Goal: Contribute content

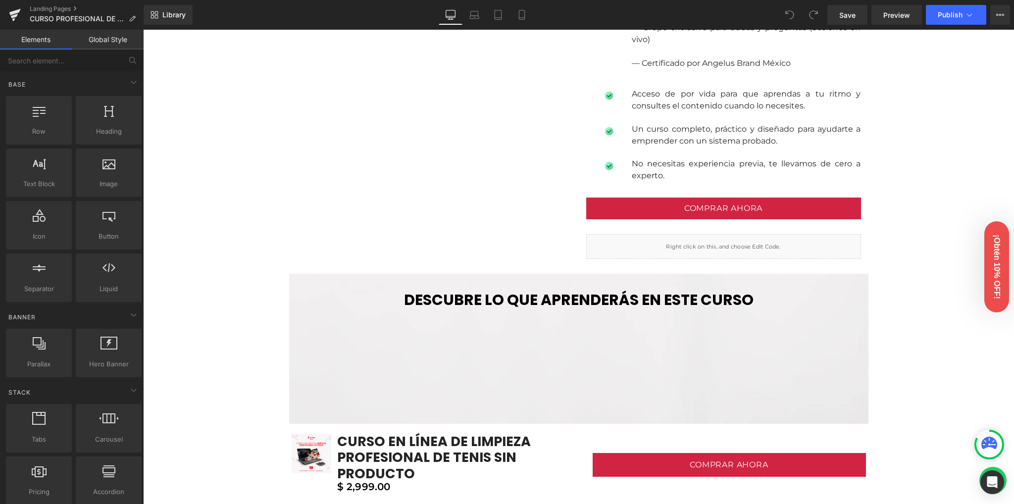
scroll to position [1056, 0]
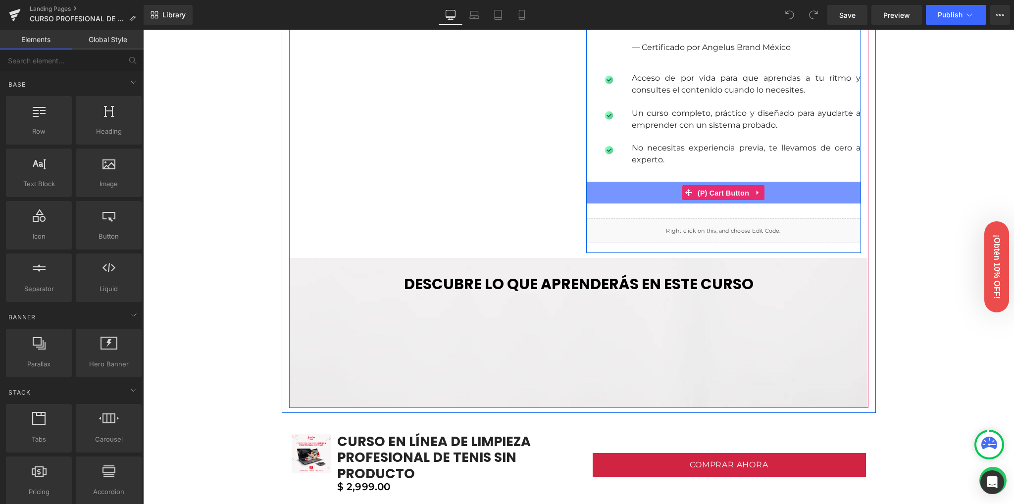
click at [707, 188] on span "(P) Cart Button" at bounding box center [723, 193] width 56 height 15
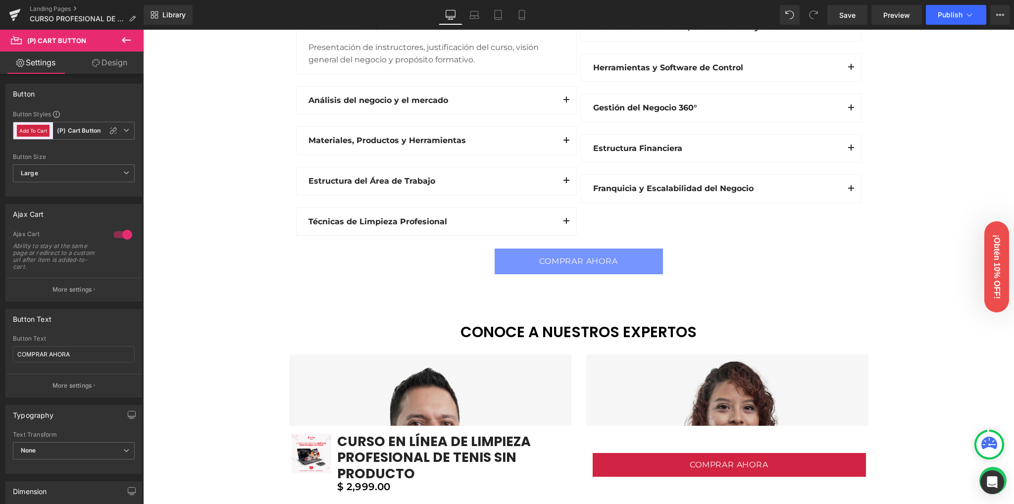
scroll to position [1584, 0]
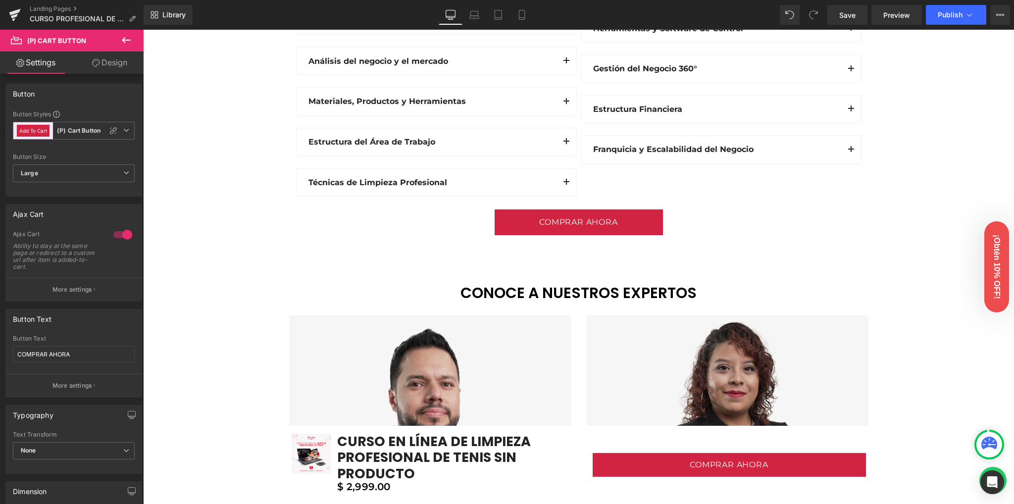
click at [555, 222] on div "COMPRAR AHORA (P) Cart Button Product" at bounding box center [579, 224] width 594 height 31
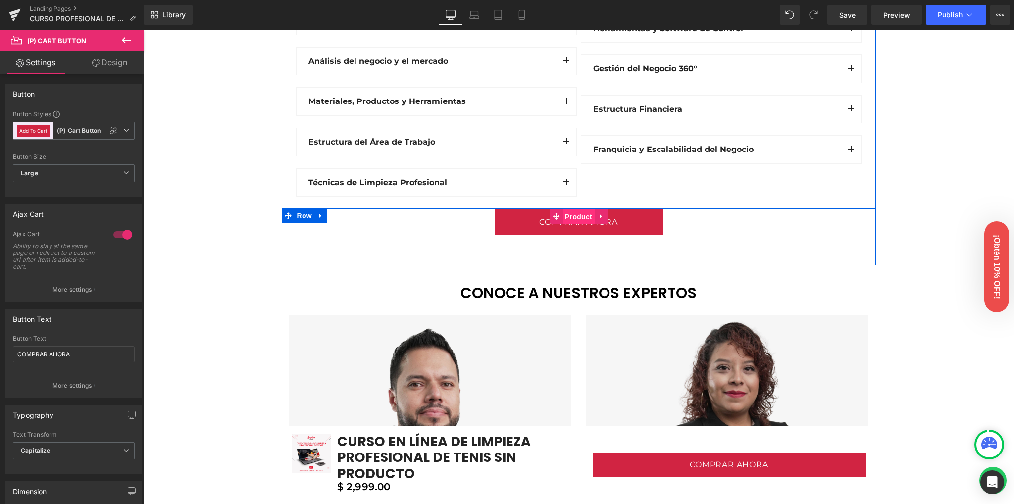
click at [579, 214] on span "Product" at bounding box center [578, 216] width 32 height 15
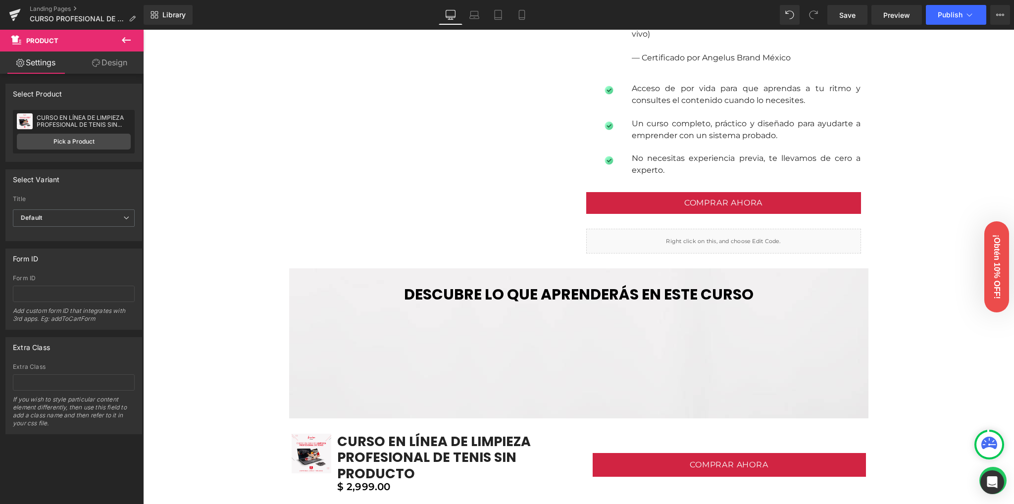
scroll to position [990, 0]
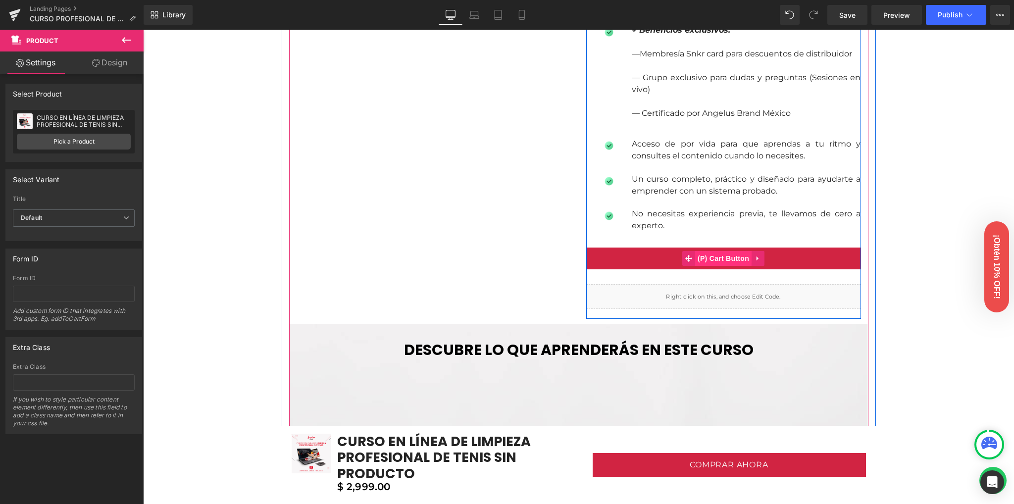
click at [727, 256] on span "(P) Cart Button" at bounding box center [723, 258] width 56 height 15
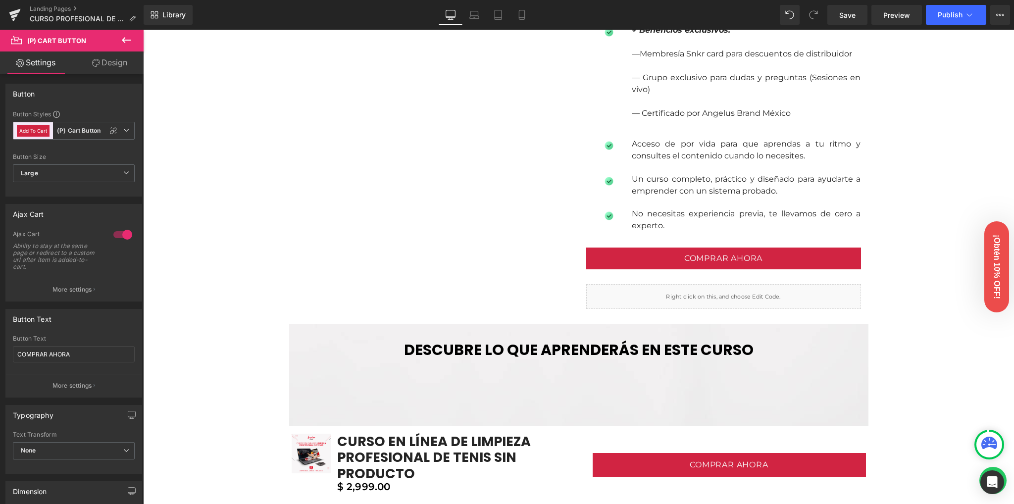
click at [108, 63] on link "Design" at bounding box center [110, 62] width 72 height 22
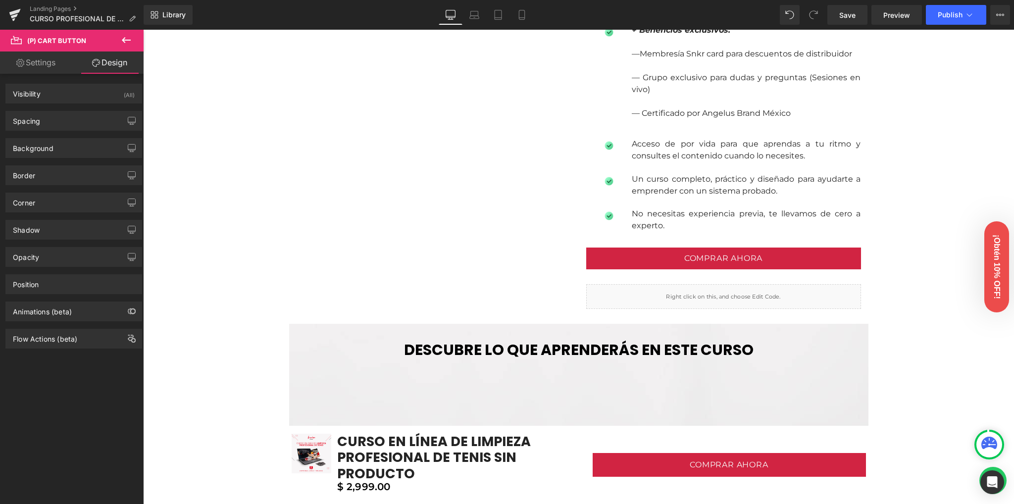
click at [55, 67] on link "Settings" at bounding box center [36, 62] width 72 height 22
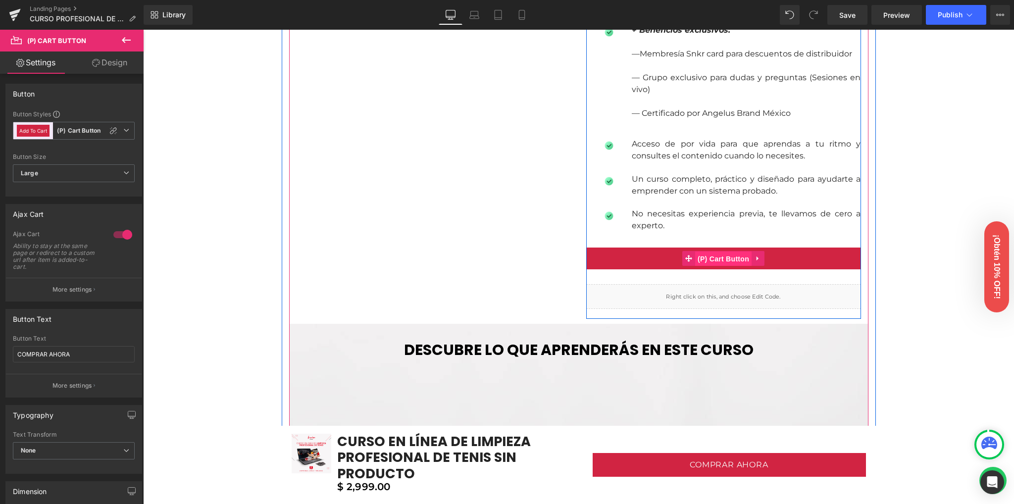
click at [703, 258] on span "(P) Cart Button" at bounding box center [723, 258] width 56 height 15
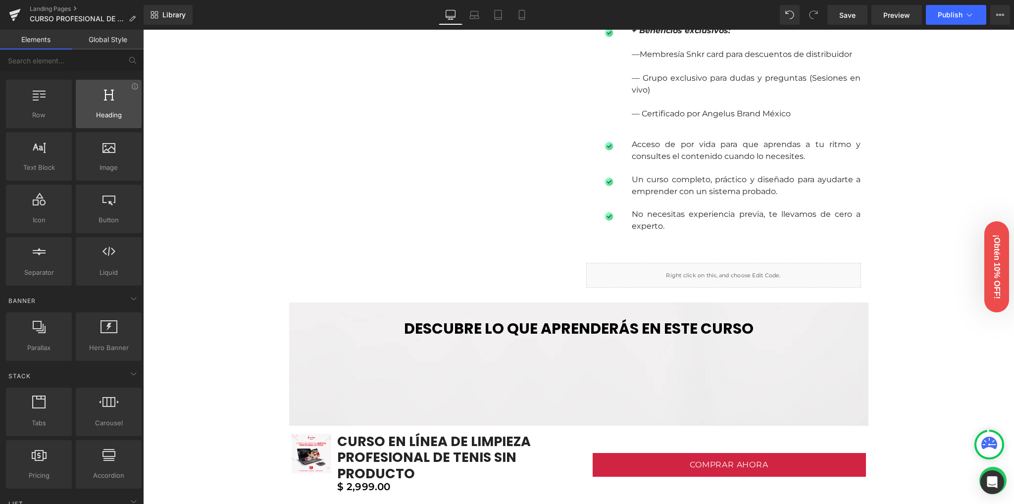
scroll to position [0, 0]
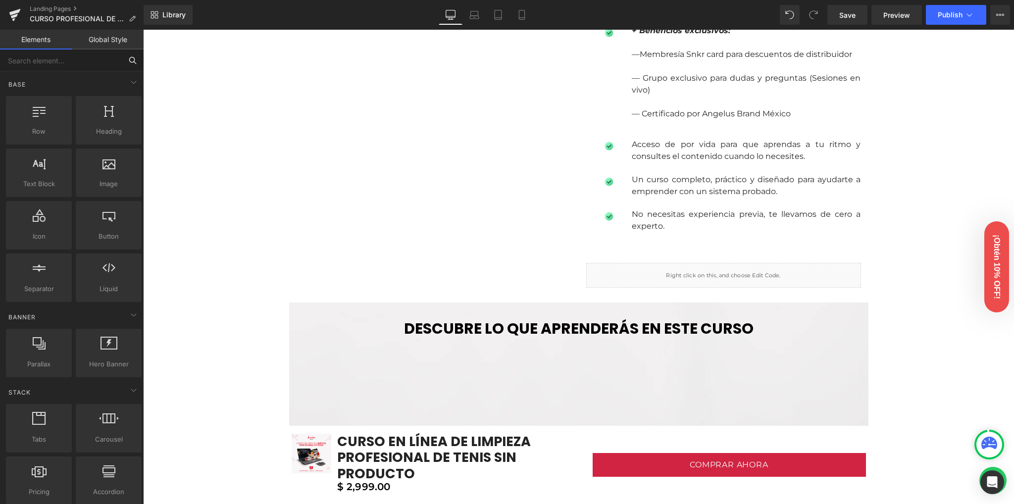
click at [60, 65] on input "text" at bounding box center [61, 61] width 122 height 22
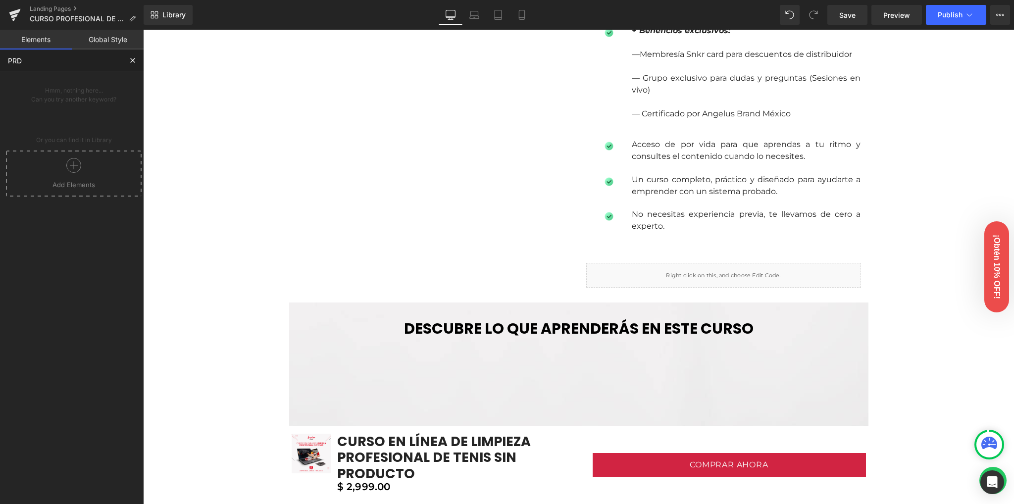
type input "PR"
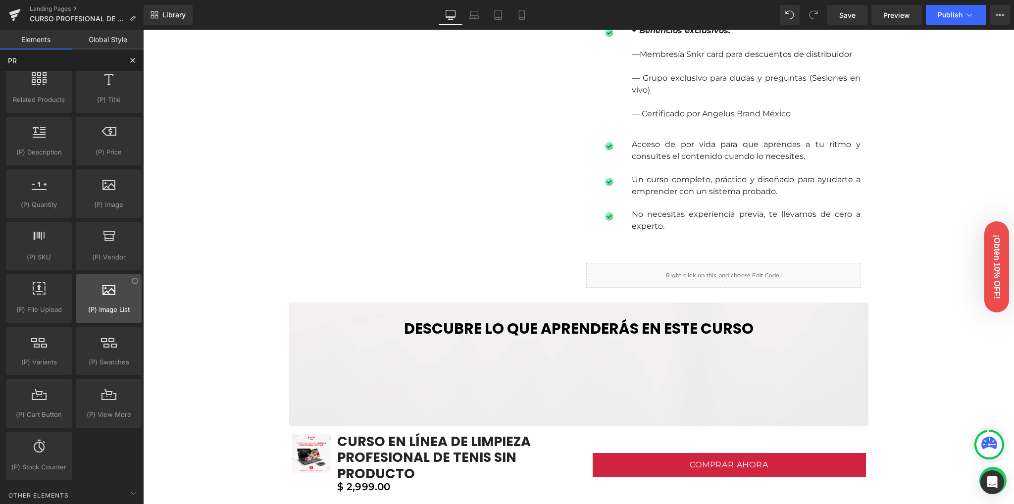
scroll to position [164, 0]
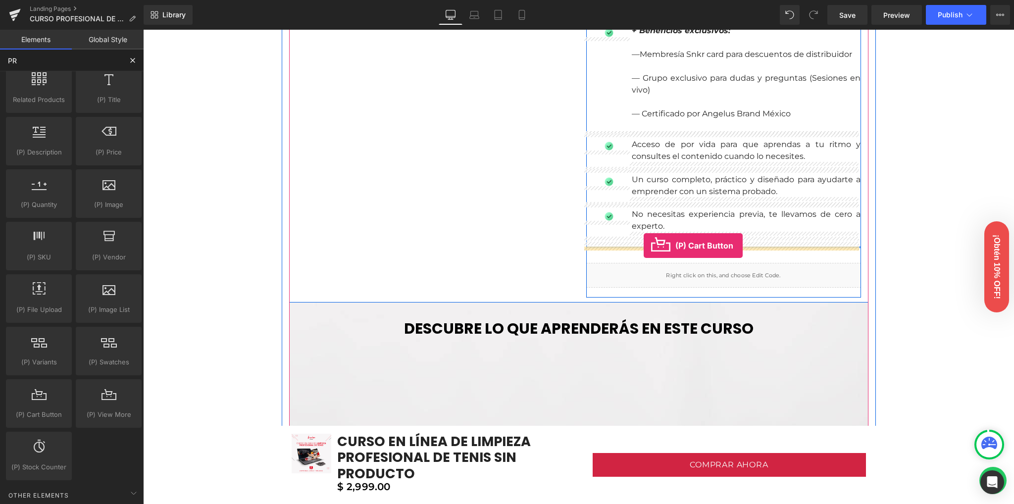
drag, startPoint x: 180, startPoint y: 427, endPoint x: 644, endPoint y: 246, distance: 498.0
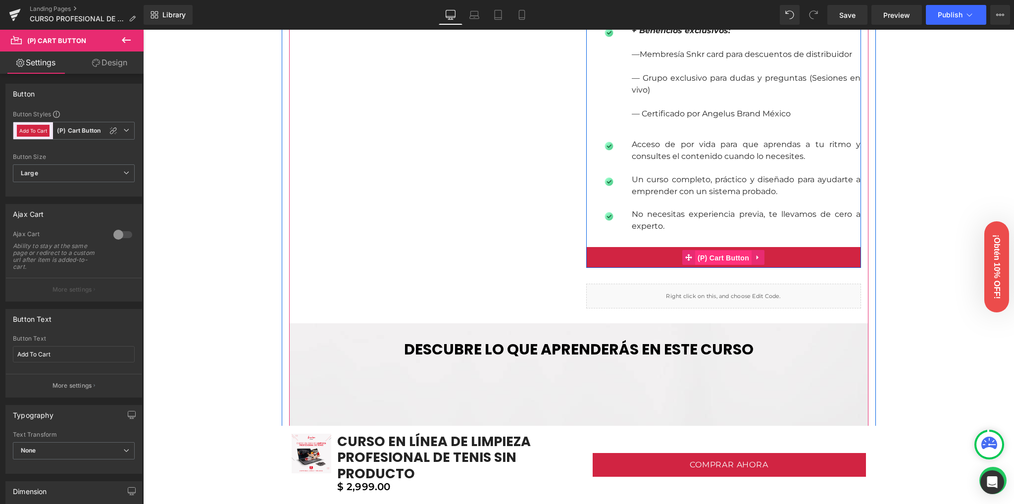
click at [717, 258] on span "(P) Cart Button" at bounding box center [723, 258] width 56 height 15
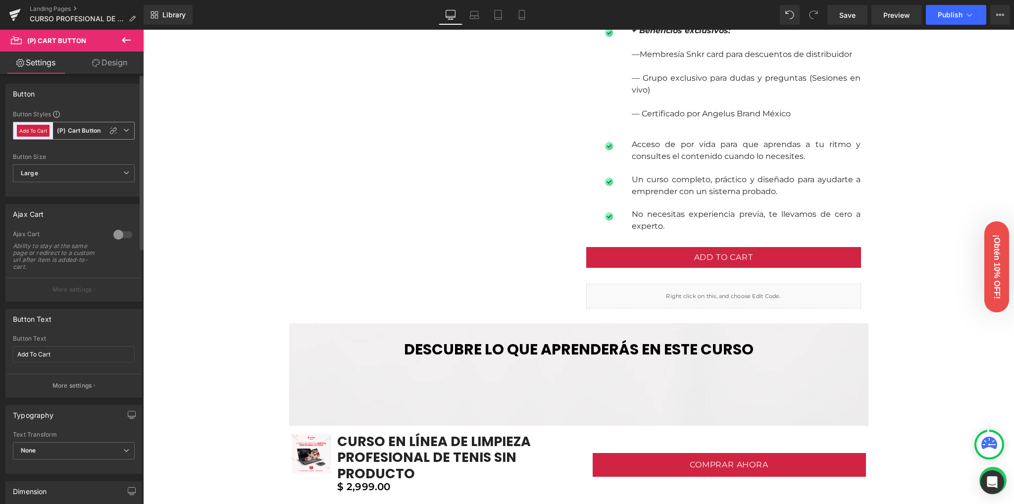
click at [95, 131] on b "(P) Cart Button" at bounding box center [79, 131] width 44 height 8
click at [85, 171] on div "(P) Cart Button" at bounding box center [93, 173] width 39 height 7
click at [123, 128] on icon at bounding box center [126, 130] width 6 height 6
click at [120, 128] on icon at bounding box center [122, 130] width 6 height 6
click at [111, 128] on icon at bounding box center [113, 131] width 8 height 8
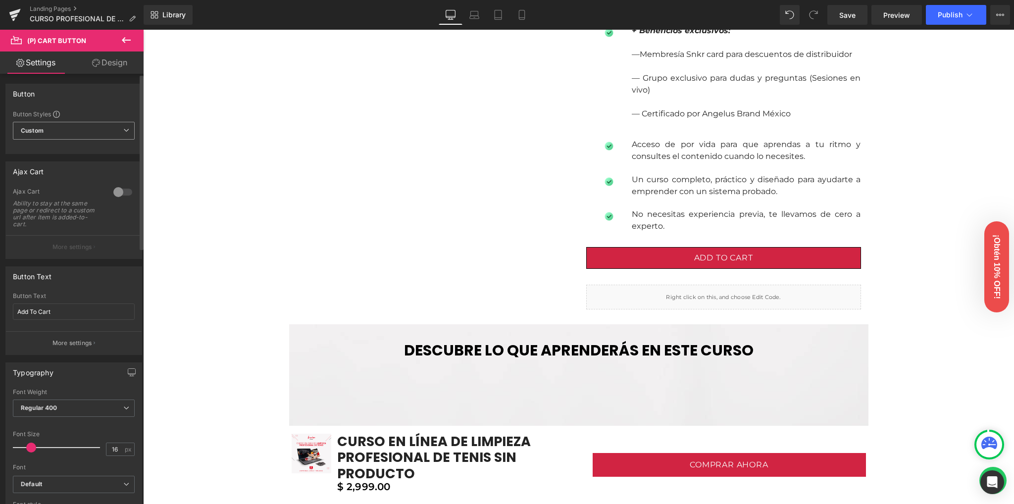
click at [112, 129] on span "Custom" at bounding box center [74, 131] width 122 height 18
click at [76, 176] on div "(P) Cart Button" at bounding box center [93, 173] width 39 height 7
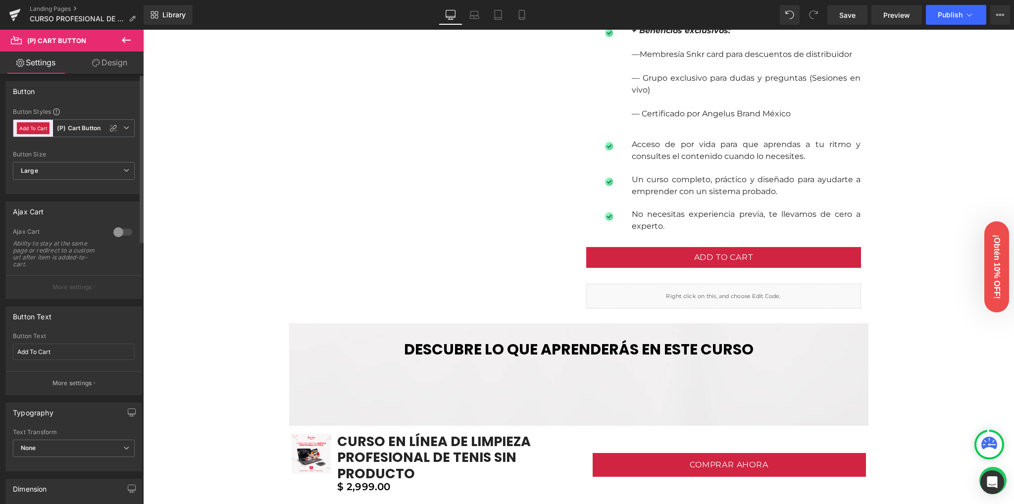
scroll to position [0, 0]
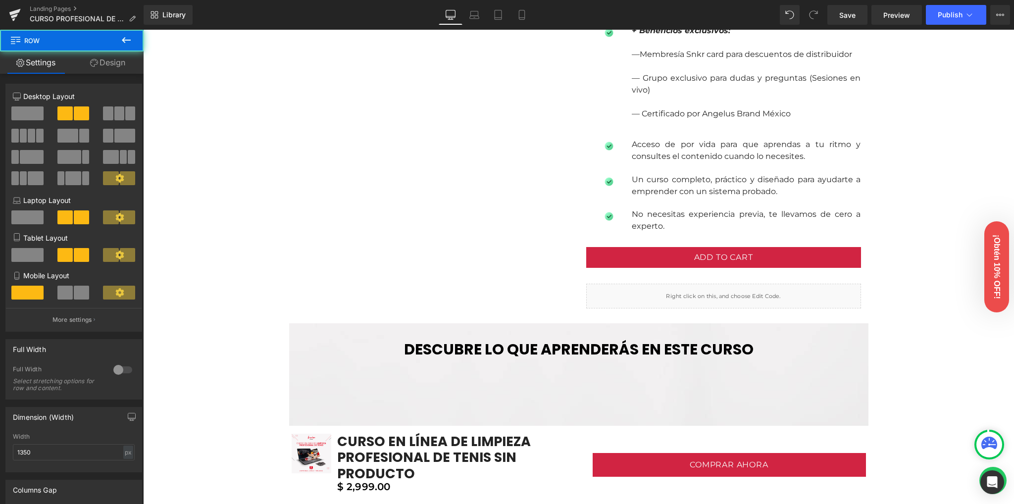
click at [316, 194] on div "Sale Off (P) Image CURSO EN LÍNEA DE LIMPIEZA PROFESIONAL DE TENIS SIN PRODUCTO…" at bounding box center [578, 31] width 579 height 586
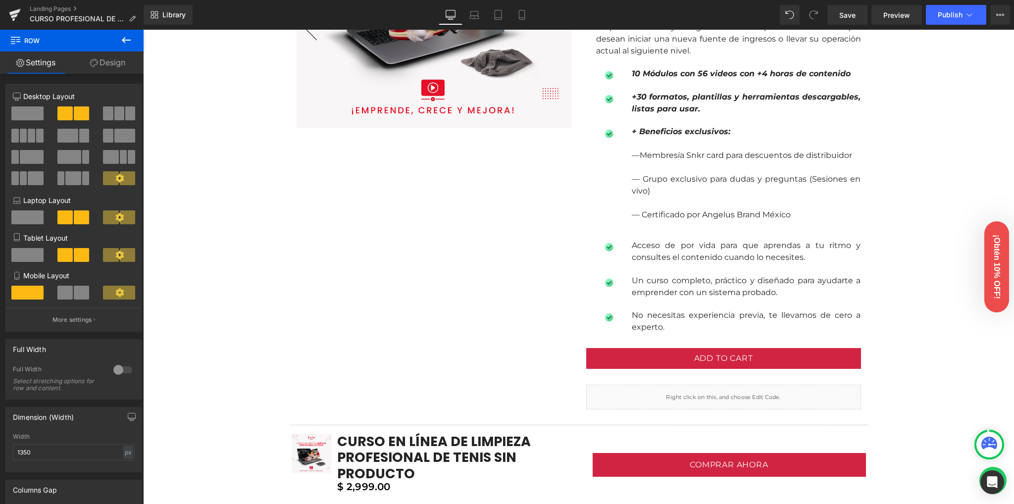
scroll to position [544, 0]
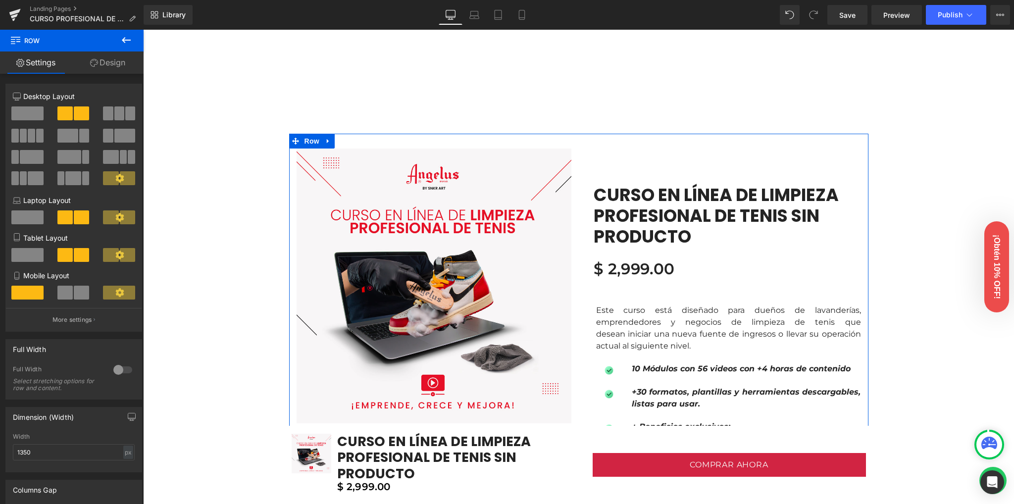
click at [88, 64] on link "Design" at bounding box center [108, 62] width 72 height 22
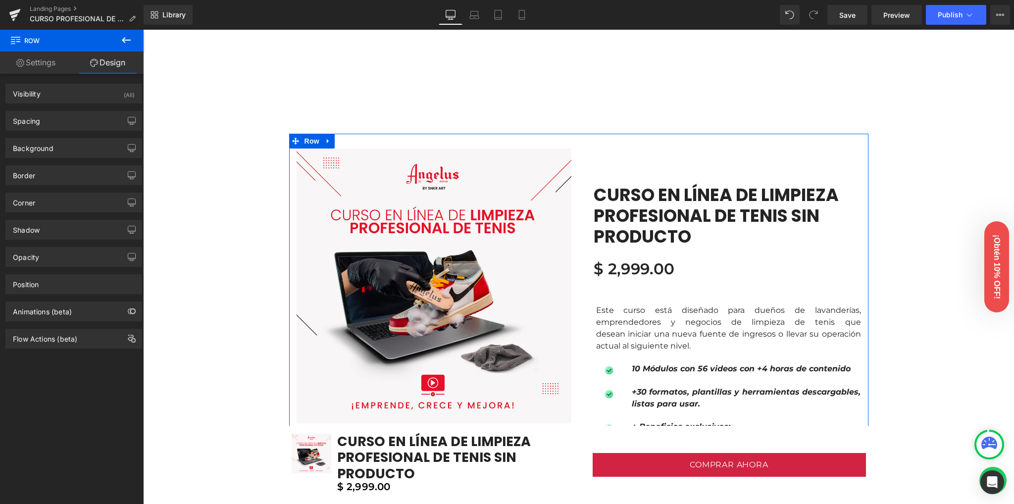
click at [45, 65] on link "Settings" at bounding box center [36, 62] width 72 height 22
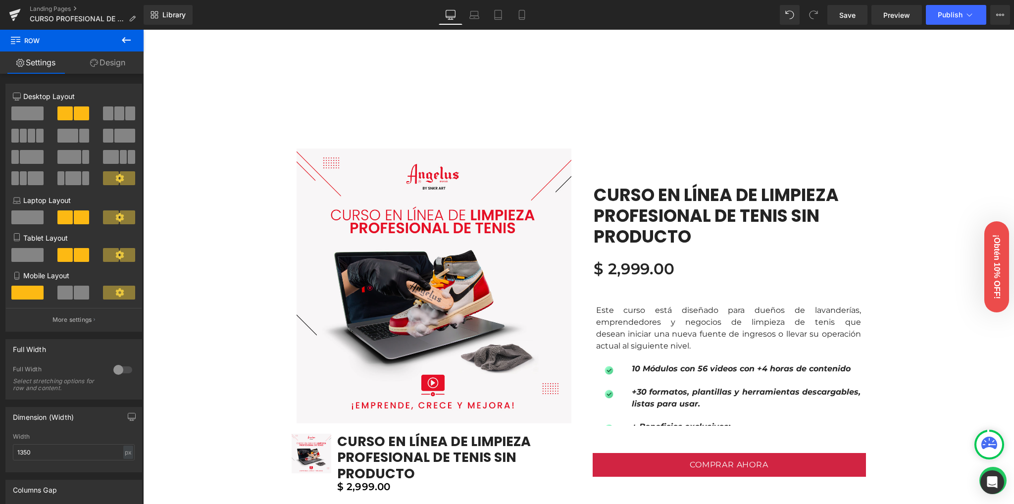
click at [129, 38] on icon at bounding box center [126, 40] width 12 height 12
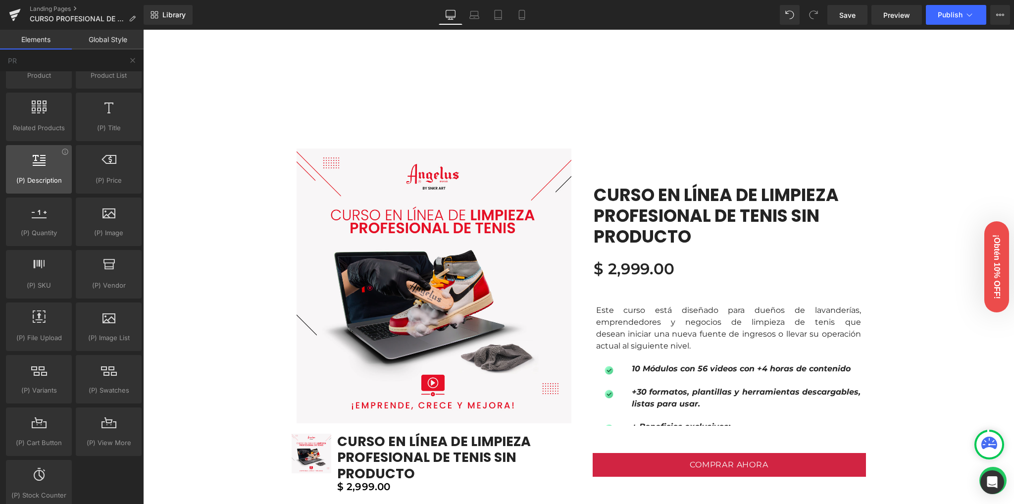
scroll to position [33, 0]
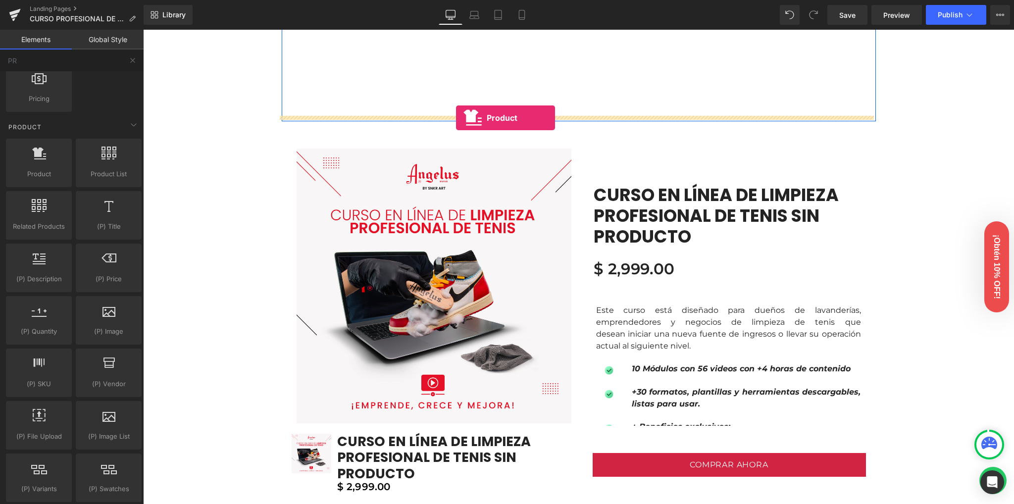
drag, startPoint x: 247, startPoint y: 201, endPoint x: 456, endPoint y: 117, distance: 225.7
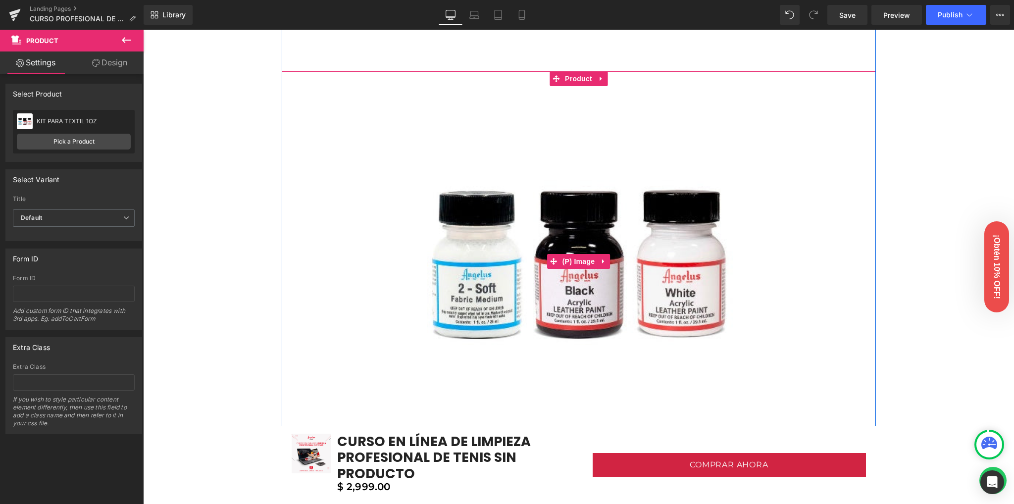
scroll to position [742, 0]
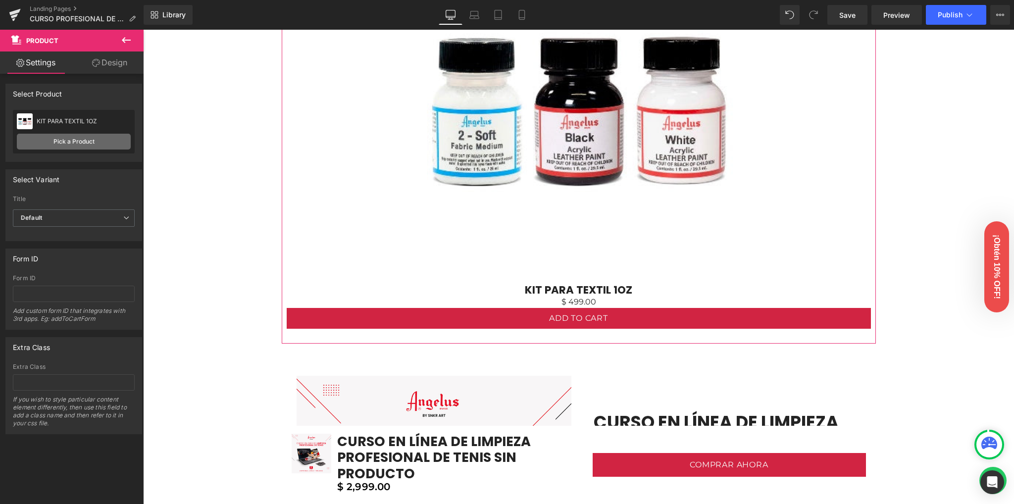
click at [64, 139] on link "Pick a Product" at bounding box center [74, 142] width 114 height 16
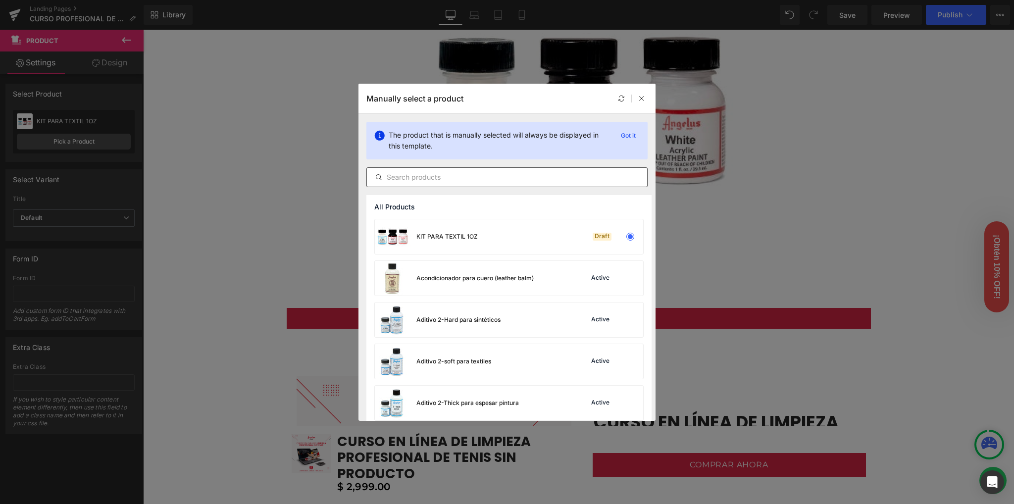
click at [473, 179] on input "text" at bounding box center [507, 177] width 280 height 12
paste input "CURSO EN LÍNEA DE LIMPIEZA PROFESIONAL DE TENIS SIN PRODUCTO"
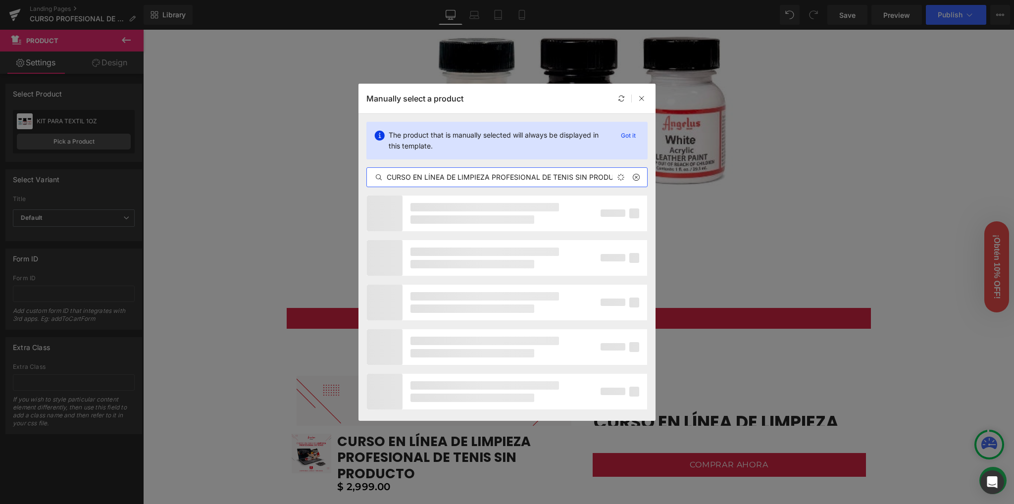
scroll to position [0, 14]
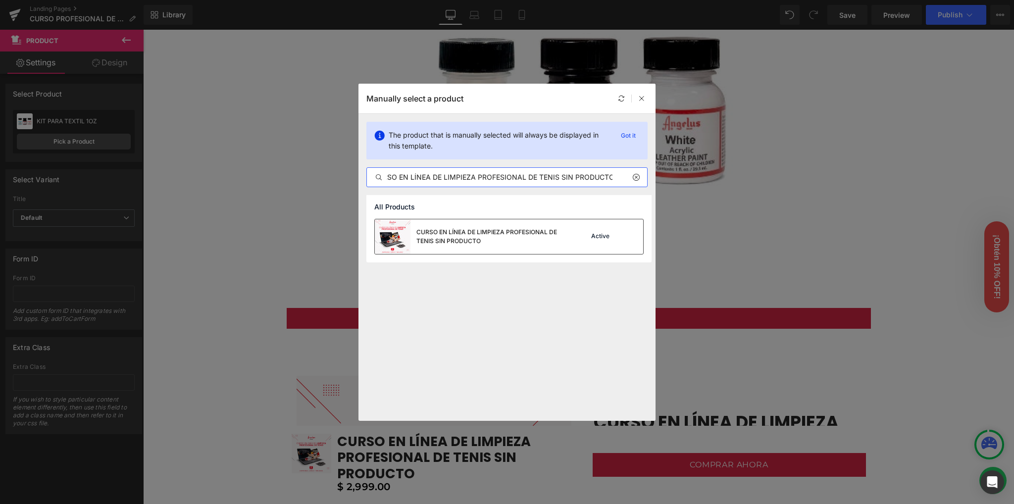
type input "CURSO EN LÍNEA DE LIMPIEZA PROFESIONAL DE TENIS SIN PRODUCTO"
click at [456, 244] on div "CURSO EN LÍNEA DE LIMPIEZA PROFESIONAL DE TENIS SIN PRODUCTO" at bounding box center [490, 237] width 149 height 18
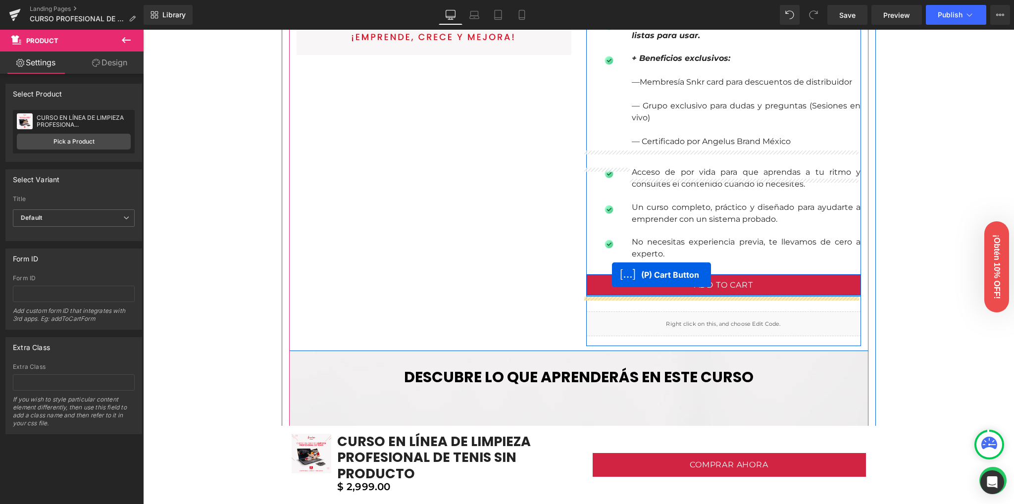
scroll to position [1402, 0]
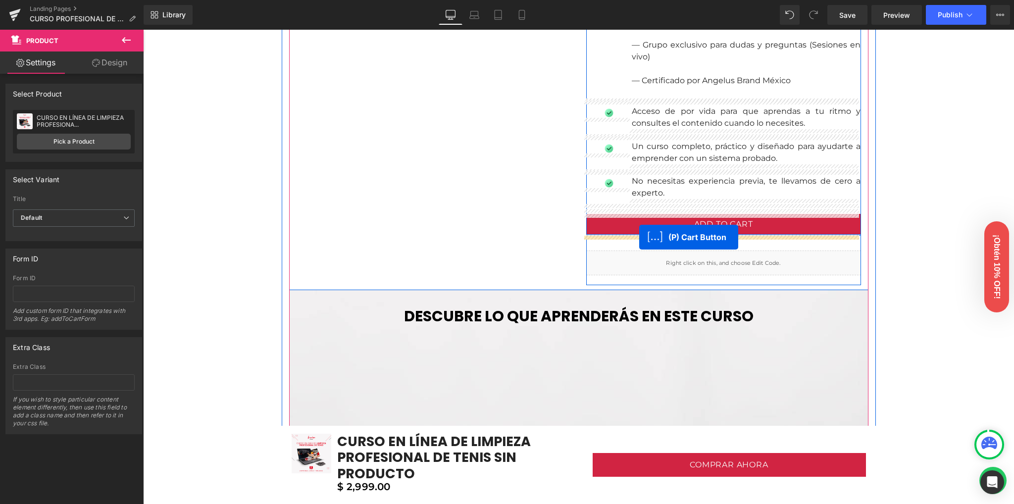
drag, startPoint x: 568, startPoint y: 317, endPoint x: 639, endPoint y: 237, distance: 107.3
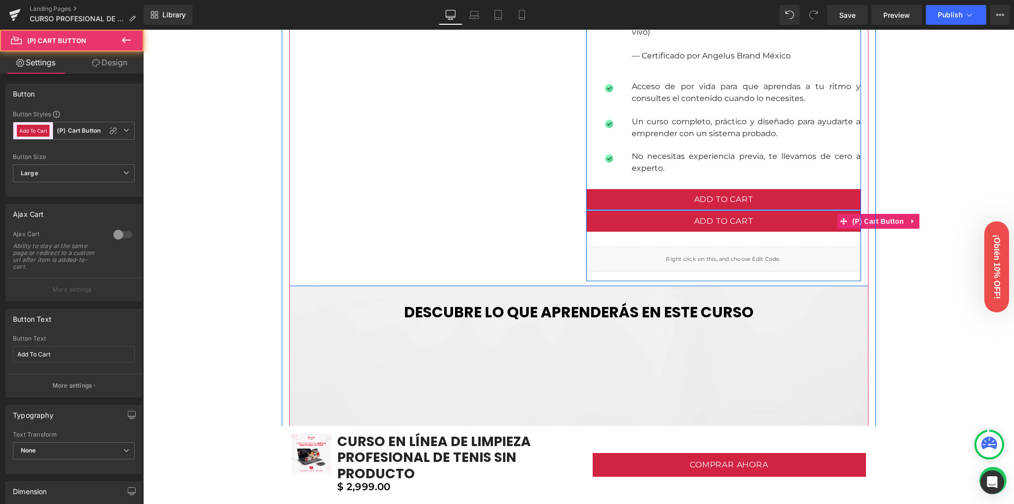
scroll to position [1377, 0]
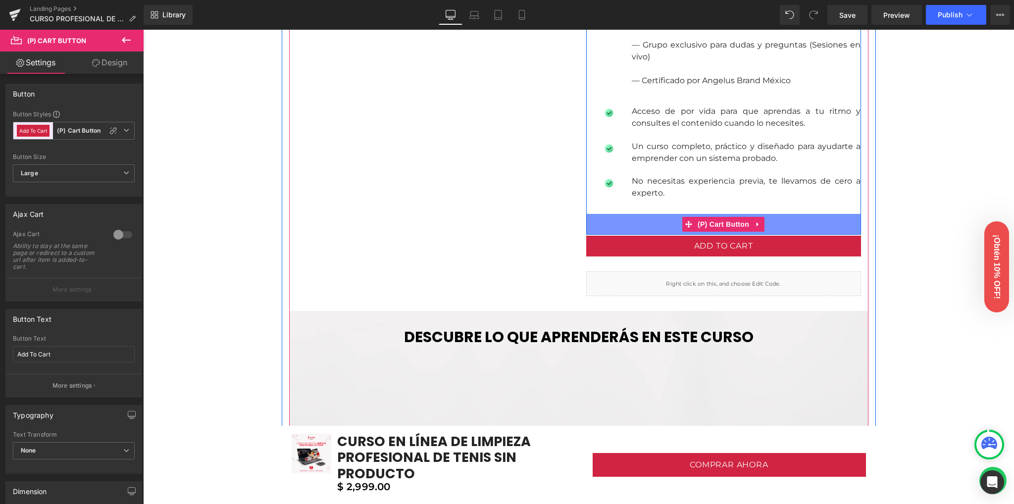
click at [623, 225] on button "Add To Cart" at bounding box center [723, 224] width 275 height 21
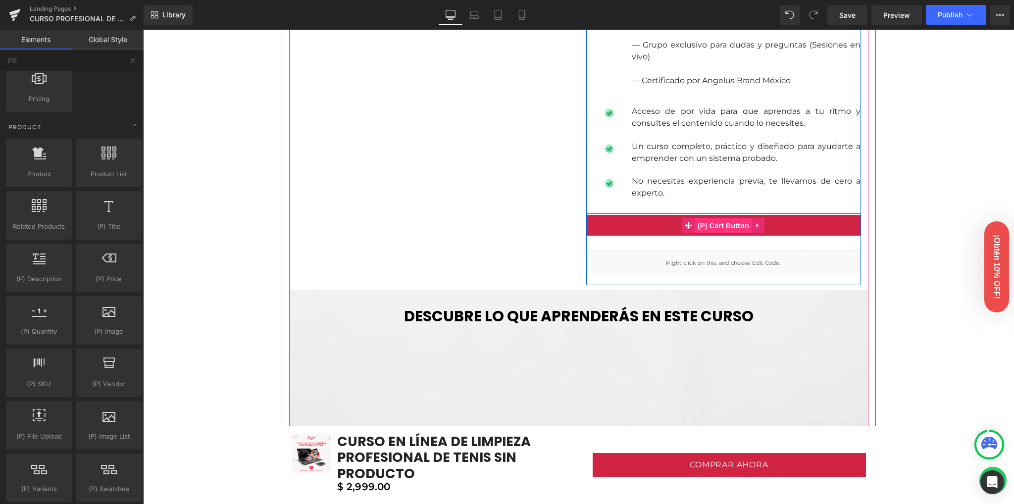
click at [704, 225] on span "(P) Cart Button" at bounding box center [723, 225] width 56 height 15
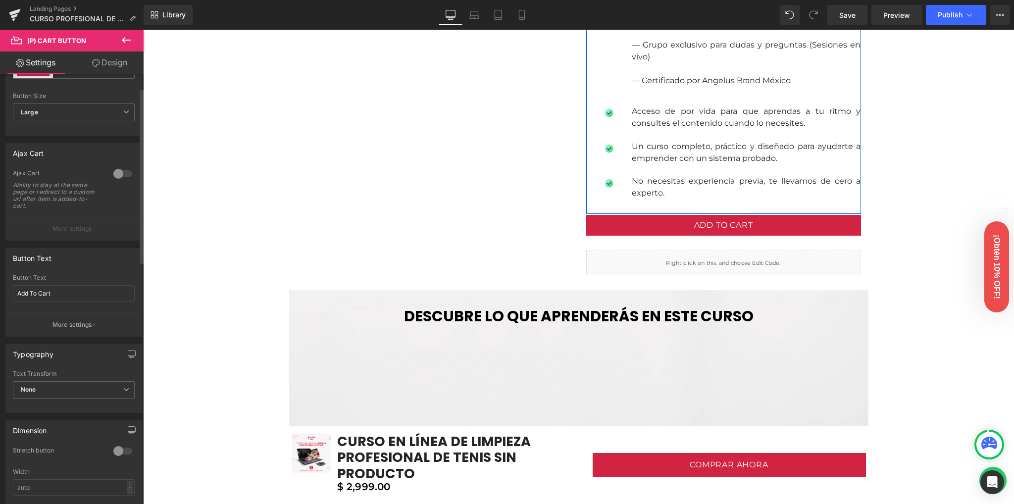
scroll to position [66, 0]
drag, startPoint x: 75, startPoint y: 290, endPoint x: 0, endPoint y: 283, distance: 75.6
click at [0, 283] on div "Button Text Add To Cart Button Text Add To Cart More settings" at bounding box center [74, 284] width 148 height 96
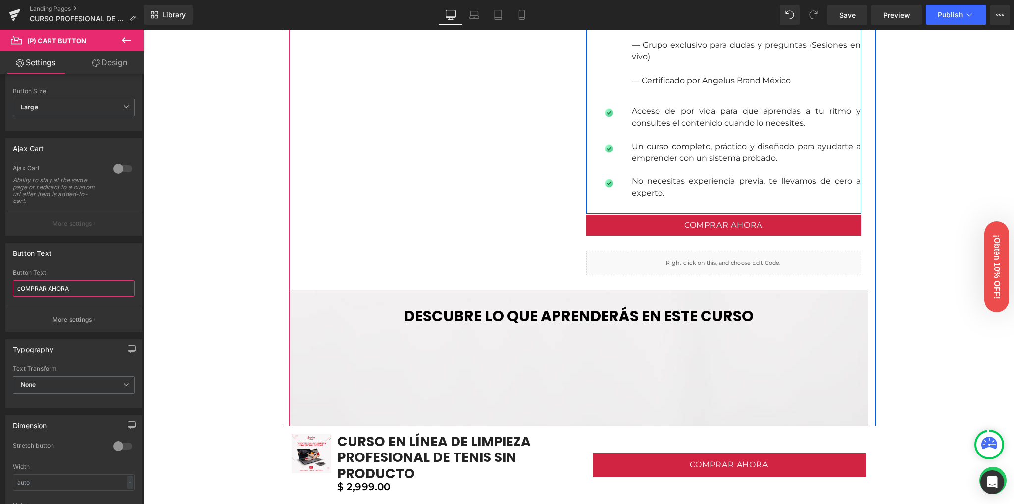
type input "cOMPRAR AHORA"
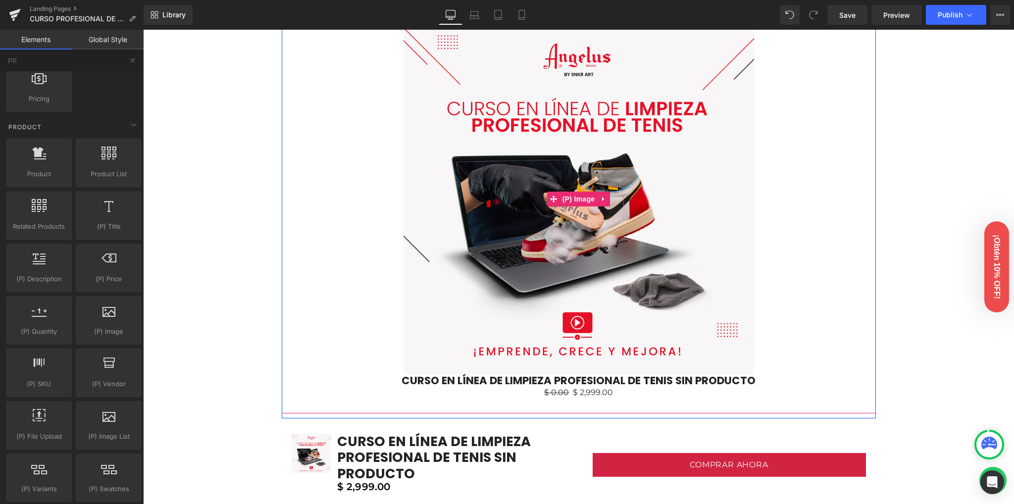
click at [351, 187] on div "Sale Off" at bounding box center [579, 199] width 584 height 351
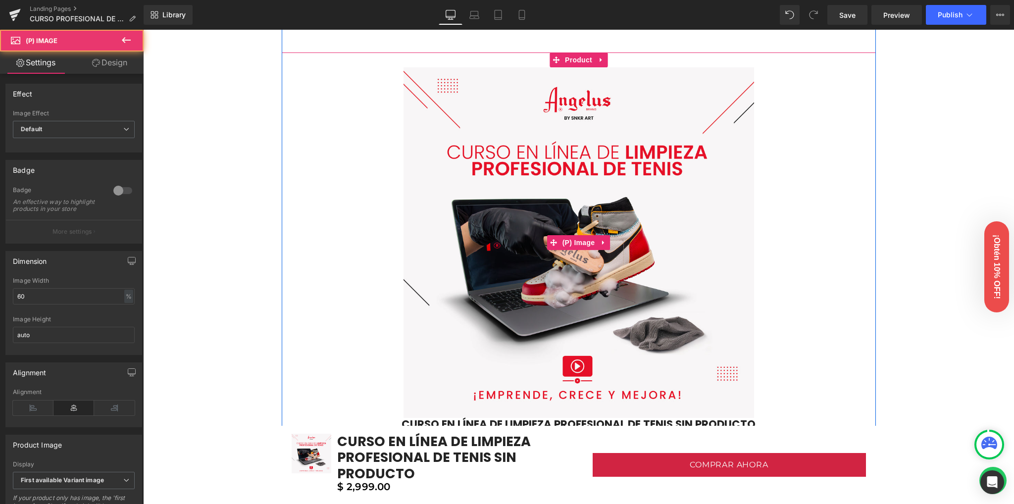
scroll to position [585, 0]
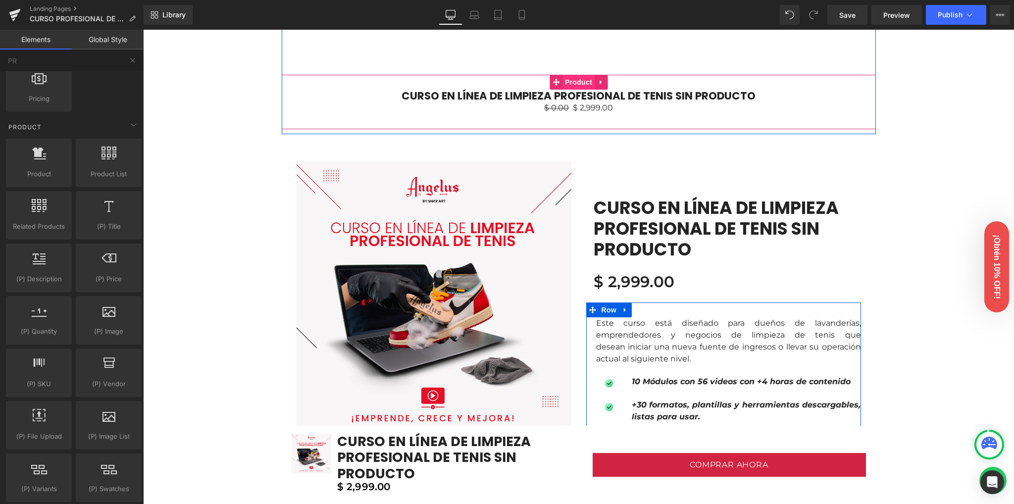
click at [564, 84] on span "Product" at bounding box center [578, 82] width 32 height 15
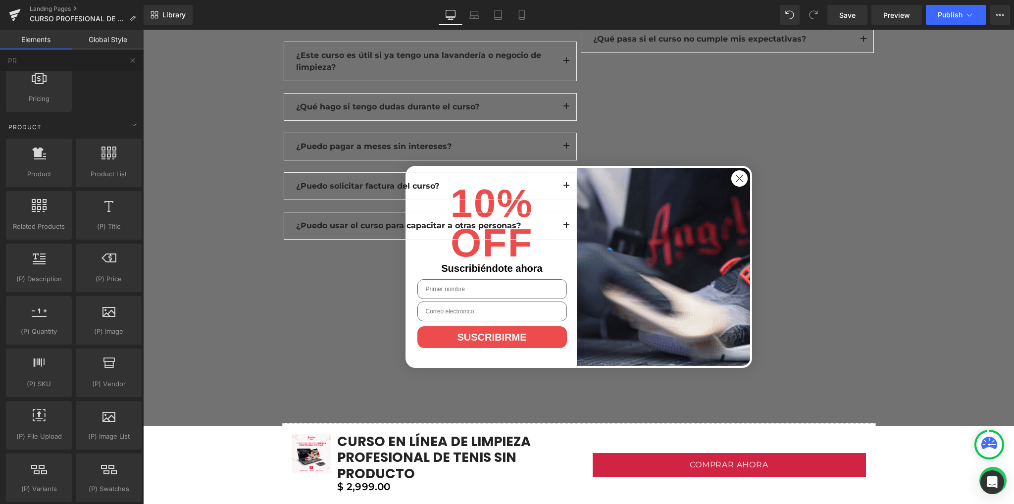
scroll to position [3172, 0]
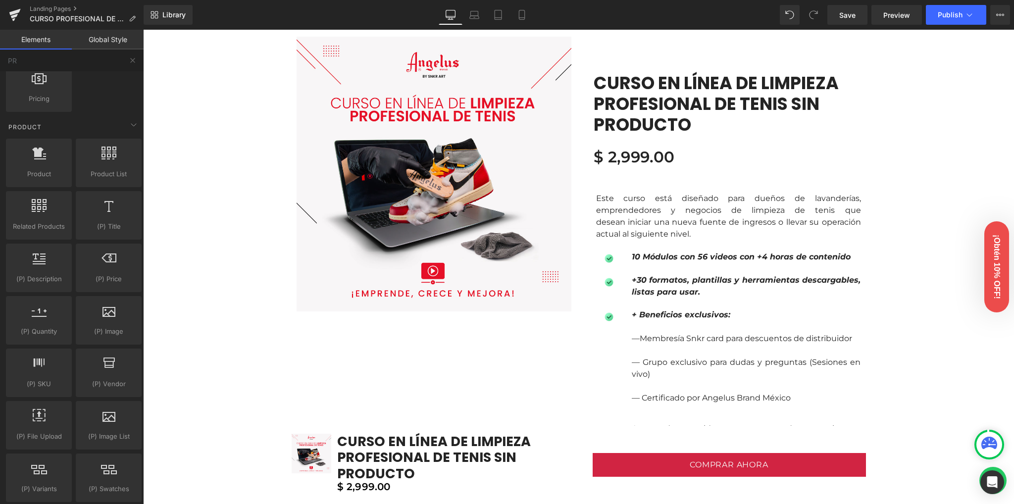
scroll to position [598, 0]
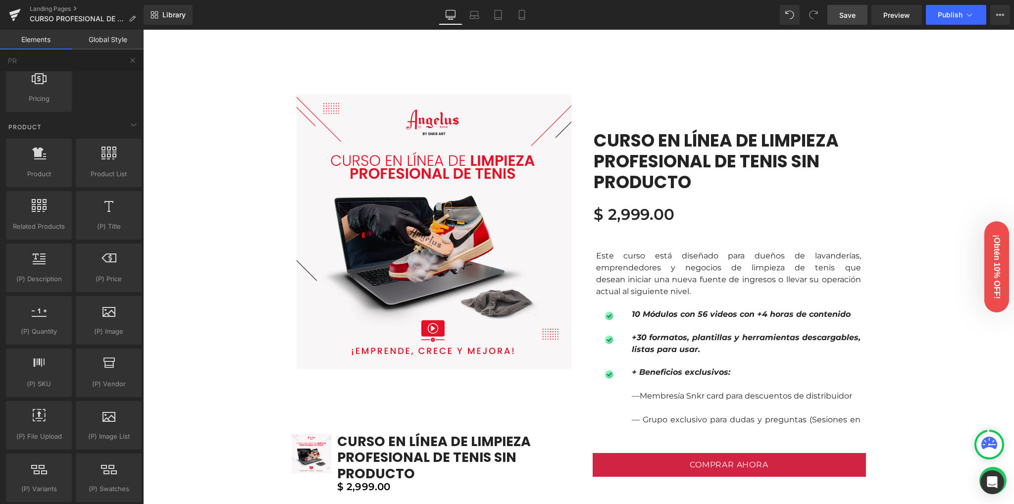
drag, startPoint x: 840, startPoint y: 20, endPoint x: 720, endPoint y: 135, distance: 165.3
click at [840, 20] on link "Save" at bounding box center [847, 15] width 40 height 20
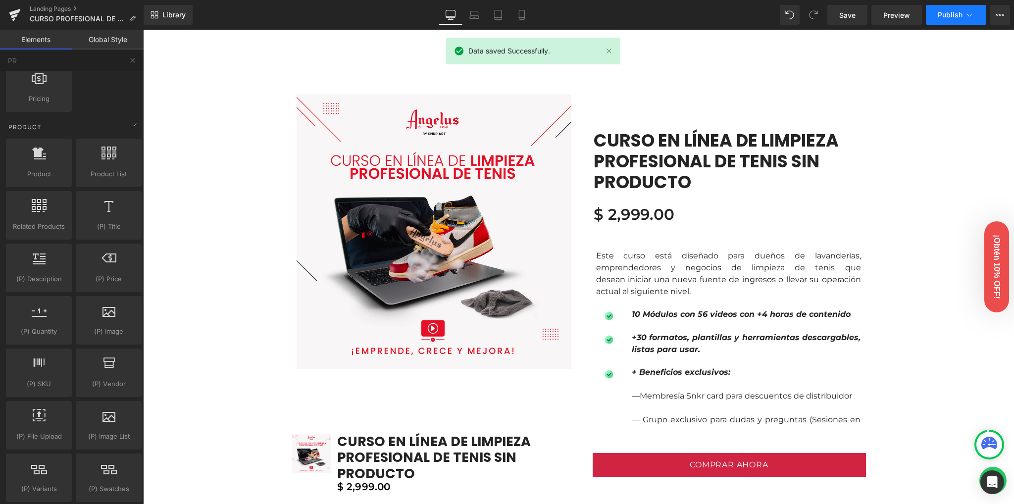
click at [940, 18] on span "Publish" at bounding box center [950, 15] width 25 height 8
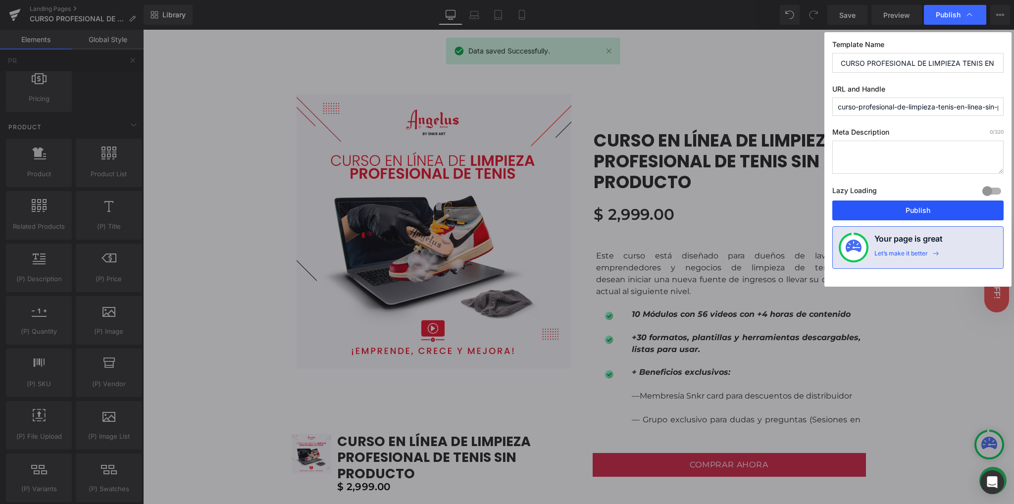
drag, startPoint x: 898, startPoint y: 209, endPoint x: 677, endPoint y: 165, distance: 225.6
click at [898, 209] on button "Publish" at bounding box center [917, 211] width 171 height 20
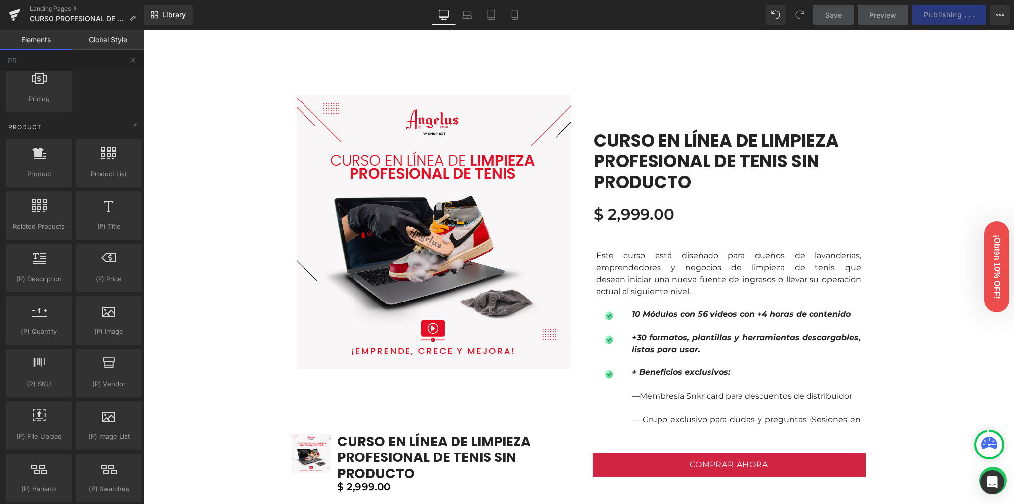
drag, startPoint x: 941, startPoint y: 136, endPoint x: 945, endPoint y: 130, distance: 6.9
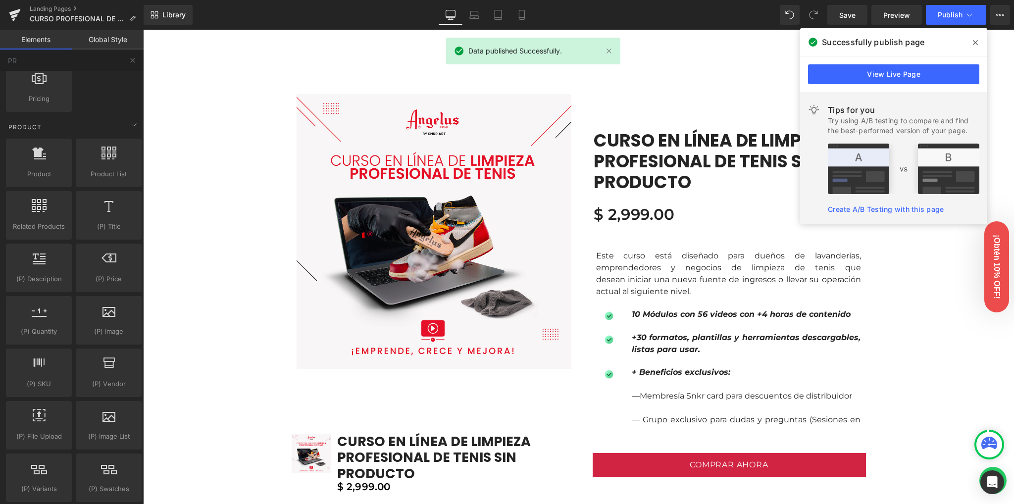
drag, startPoint x: 913, startPoint y: 303, endPoint x: 915, endPoint y: 249, distance: 54.5
click at [972, 38] on span at bounding box center [975, 43] width 16 height 16
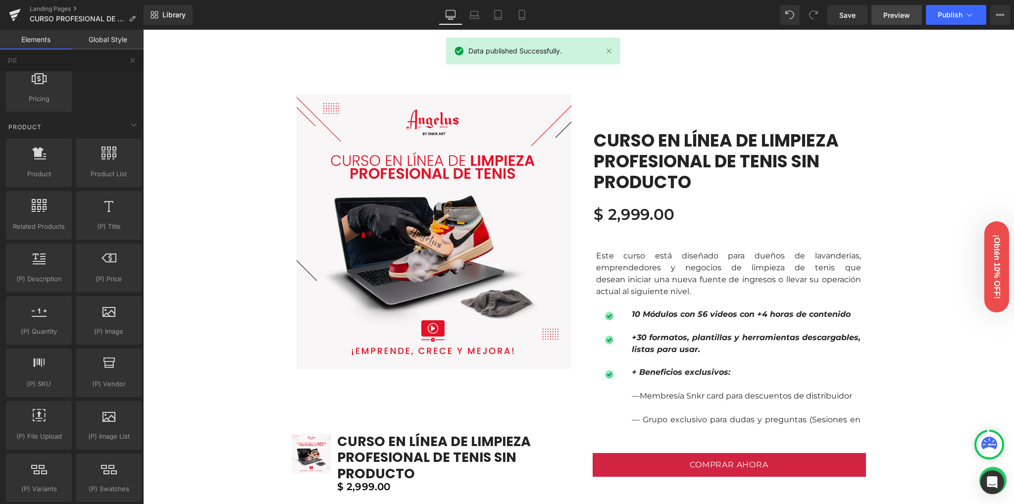
click at [903, 14] on span "Preview" at bounding box center [896, 15] width 27 height 10
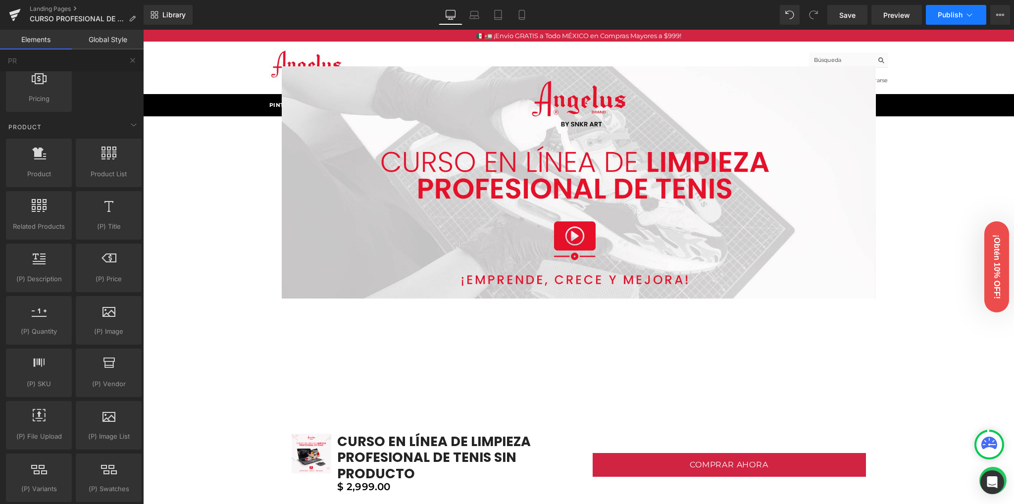
click at [949, 11] on span "Publish" at bounding box center [950, 15] width 25 height 8
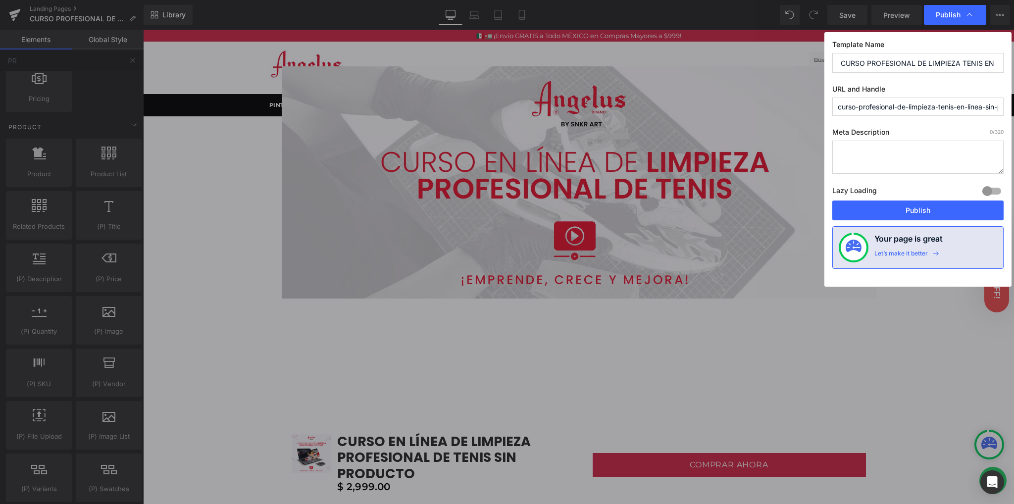
drag, startPoint x: 869, startPoint y: 109, endPoint x: 772, endPoint y: 102, distance: 97.3
click at [772, 102] on div "Publish Template Name CURSO PROFESIONAL DE LIMPIEZA TENIS EN LINEA SIN PRODUCTO…" at bounding box center [507, 252] width 1014 height 504
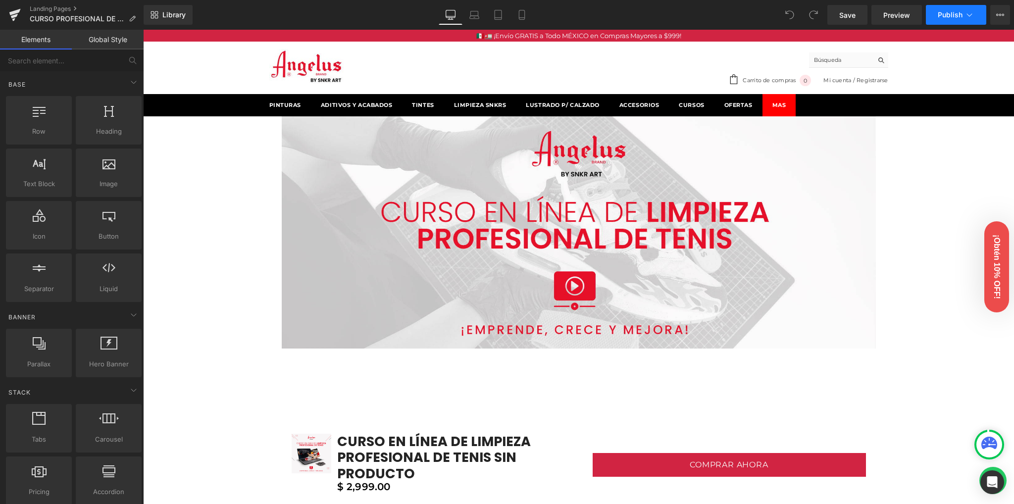
click at [959, 18] on span "Publish" at bounding box center [950, 15] width 25 height 8
click at [77, 16] on span "CURSO PROFESIONAL DE LIMPIEZA TENIS EN LINEA SIN PRODUCTO" at bounding box center [77, 19] width 95 height 8
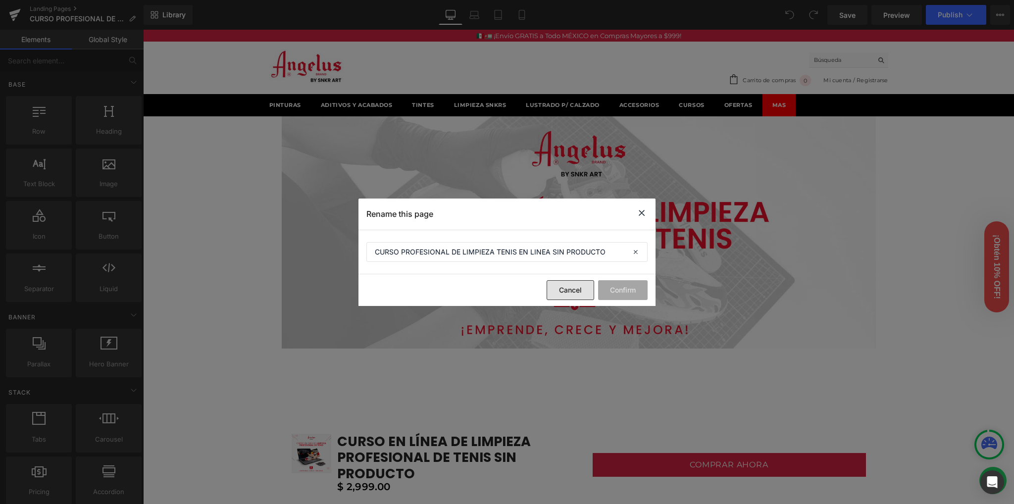
click at [575, 285] on button "Cancel" at bounding box center [571, 290] width 48 height 20
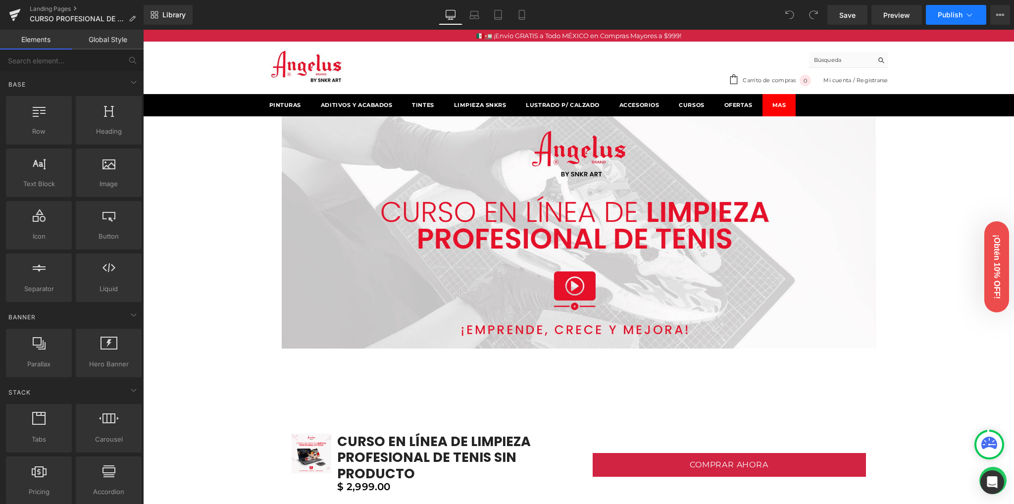
click at [963, 19] on button "Publish" at bounding box center [956, 15] width 60 height 20
